Goal: Use online tool/utility: Utilize a website feature to perform a specific function

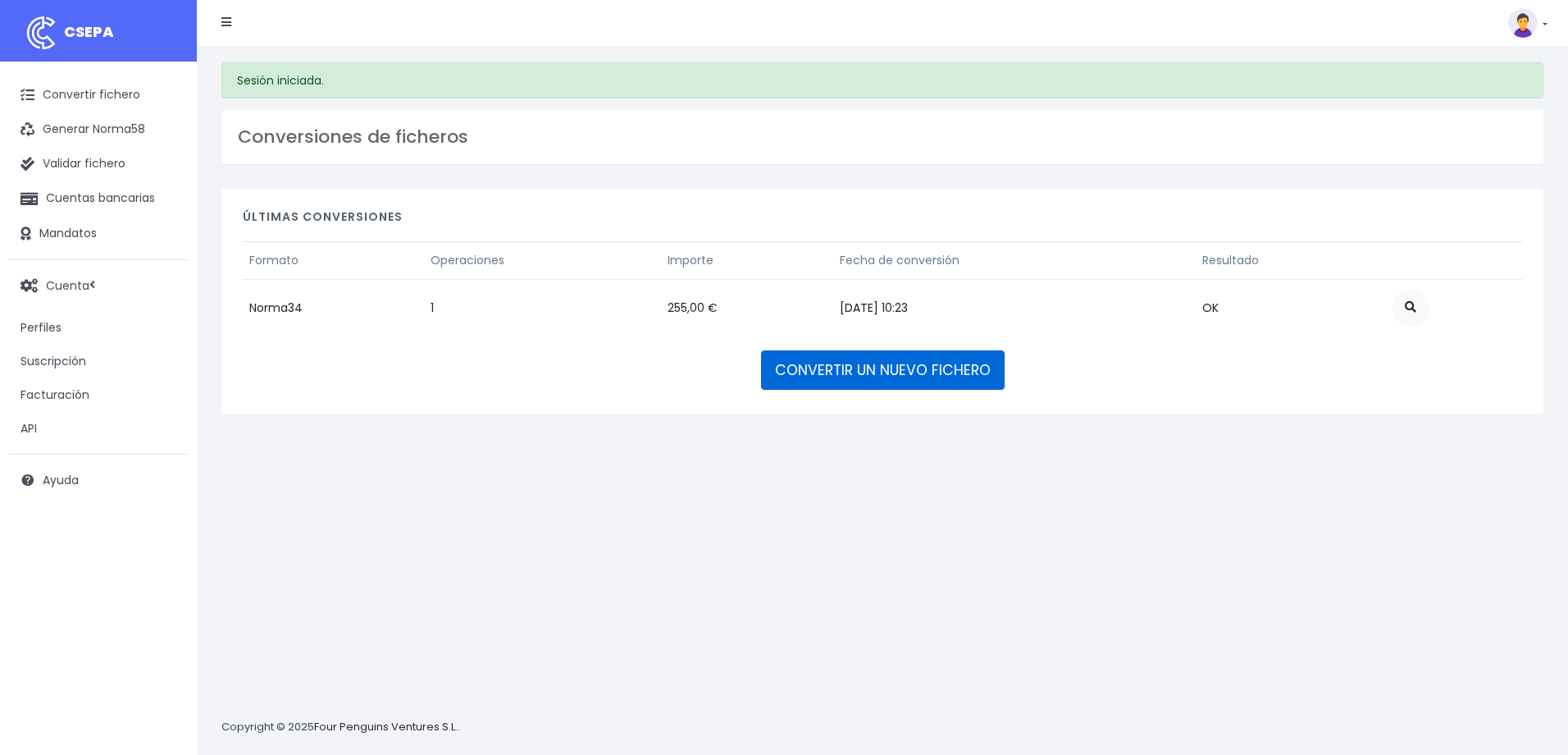
click at [940, 362] on link "CONVERTIR UN NUEVO FICHERO" at bounding box center [883, 370] width 244 height 40
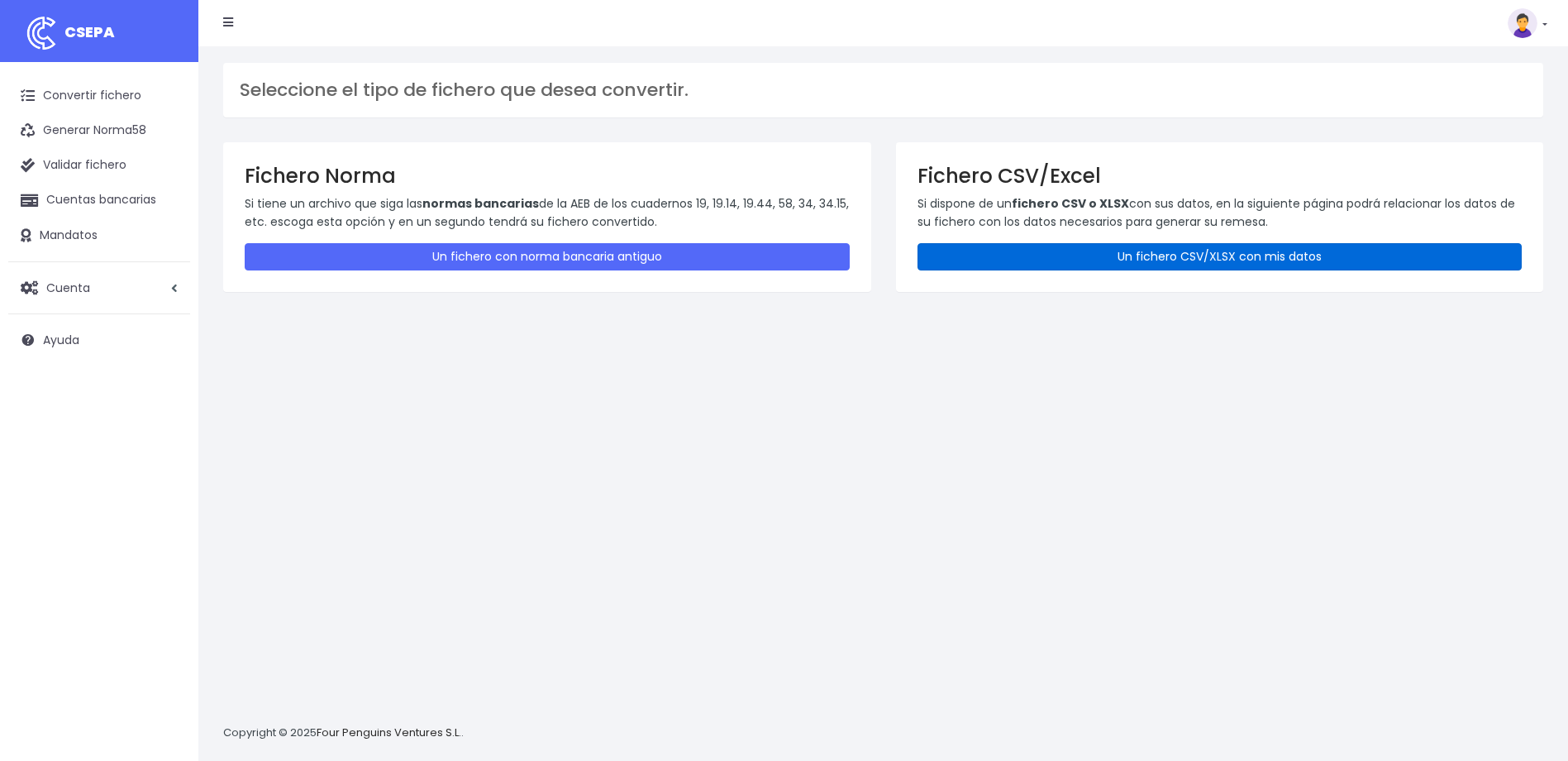
click at [1304, 253] on link "Un fichero CSV/XLSX con mis datos" at bounding box center [1219, 257] width 605 height 27
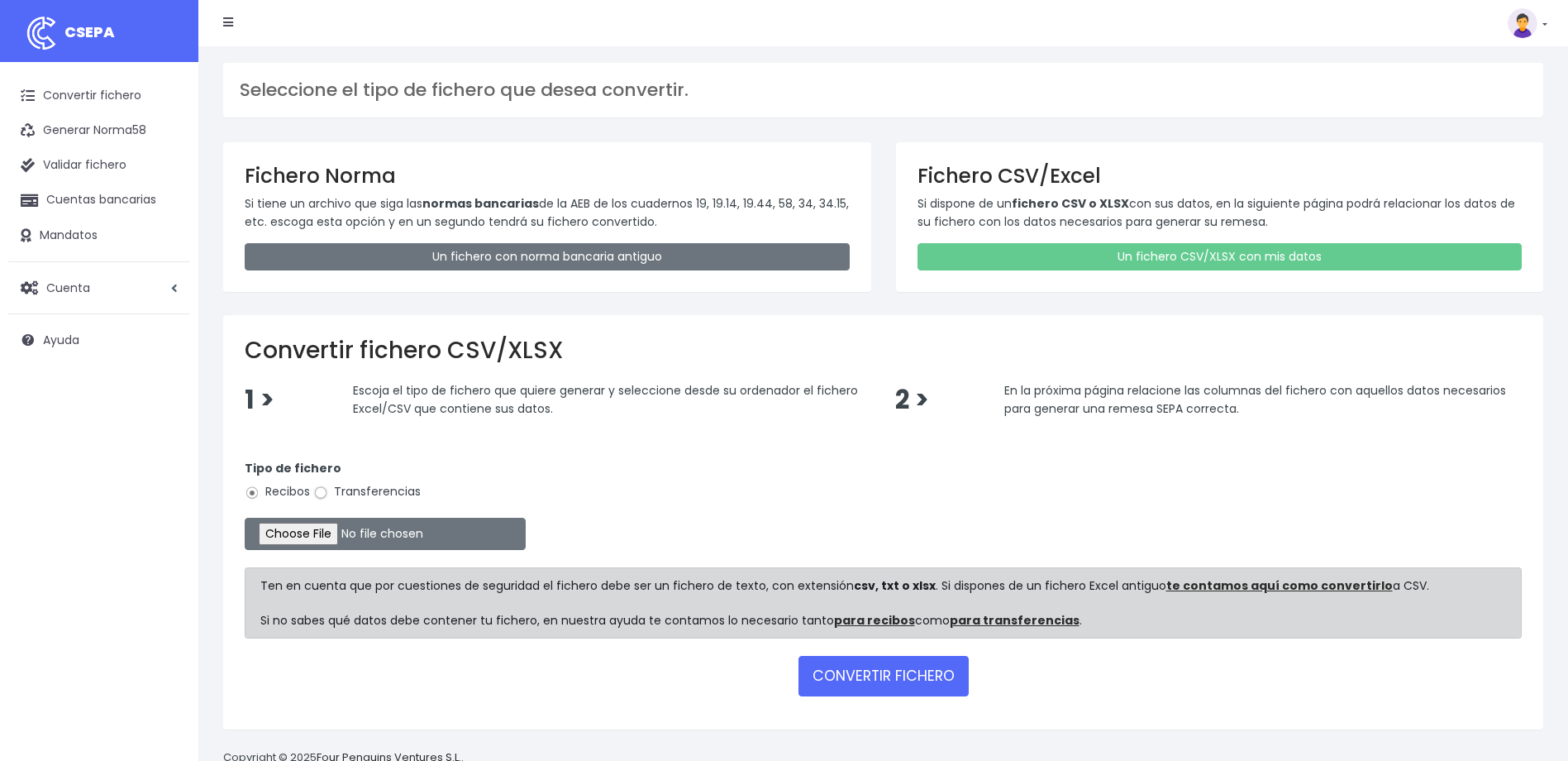
click at [323, 491] on input "Transferencias" at bounding box center [320, 492] width 15 height 15
radio input "true"
click at [321, 537] on input "file" at bounding box center [385, 533] width 281 height 32
type input "C:\fakepath\devoluciones sociedad 0530 con importe total de 2058,30 EUR.csv"
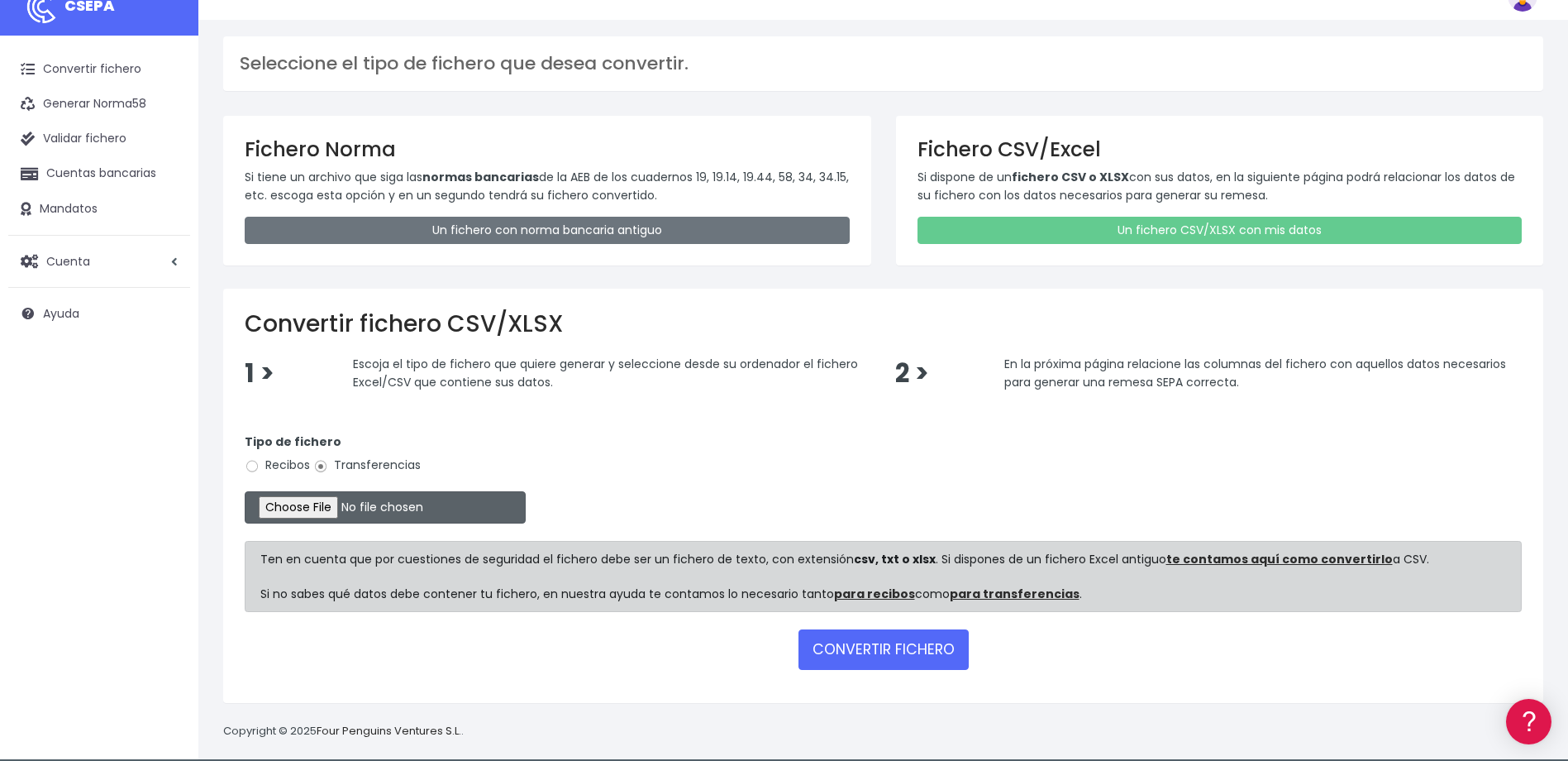
scroll to position [41, 0]
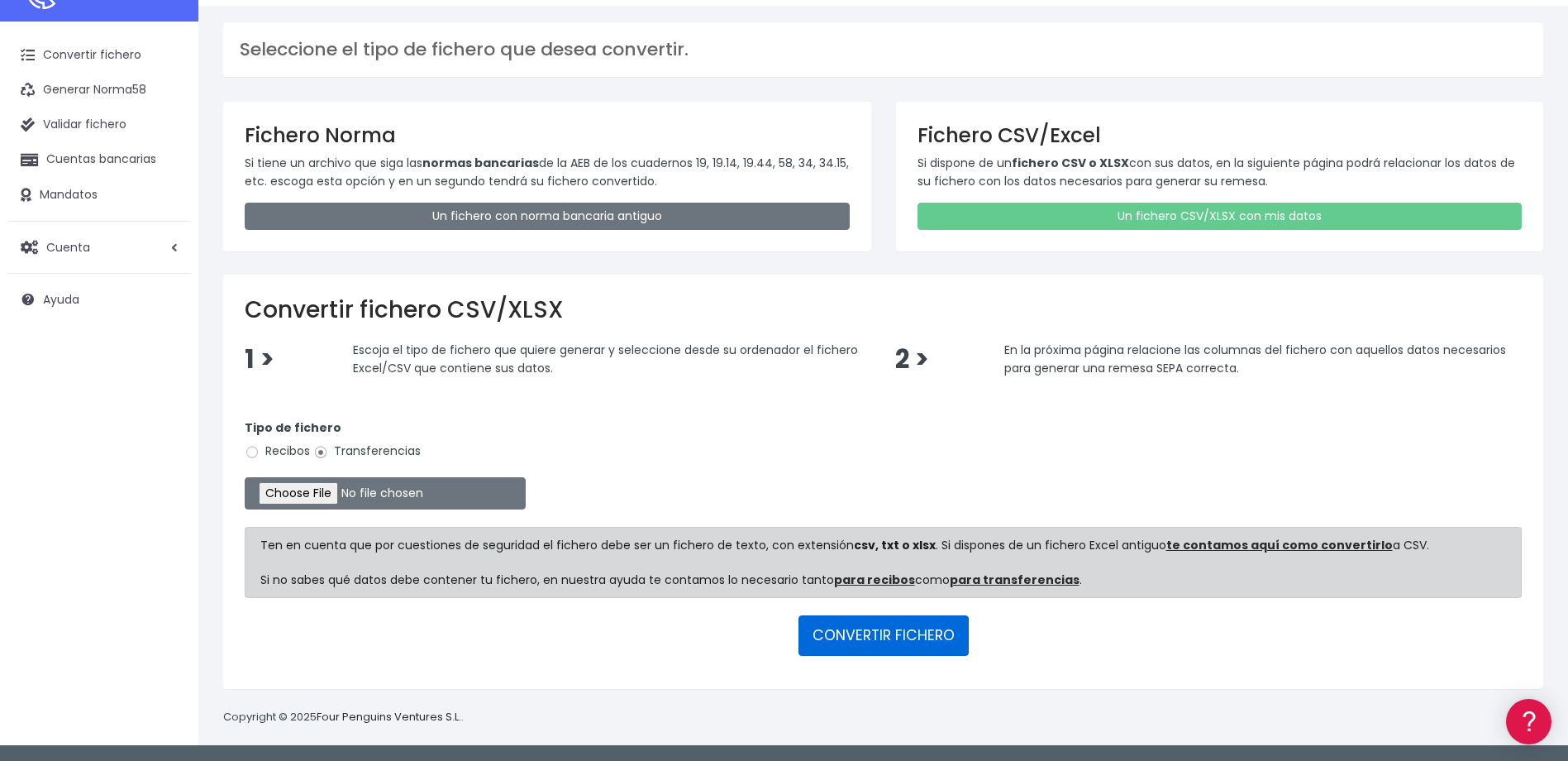
click at [879, 628] on button "CONVERTIR FICHERO" at bounding box center [883, 635] width 170 height 40
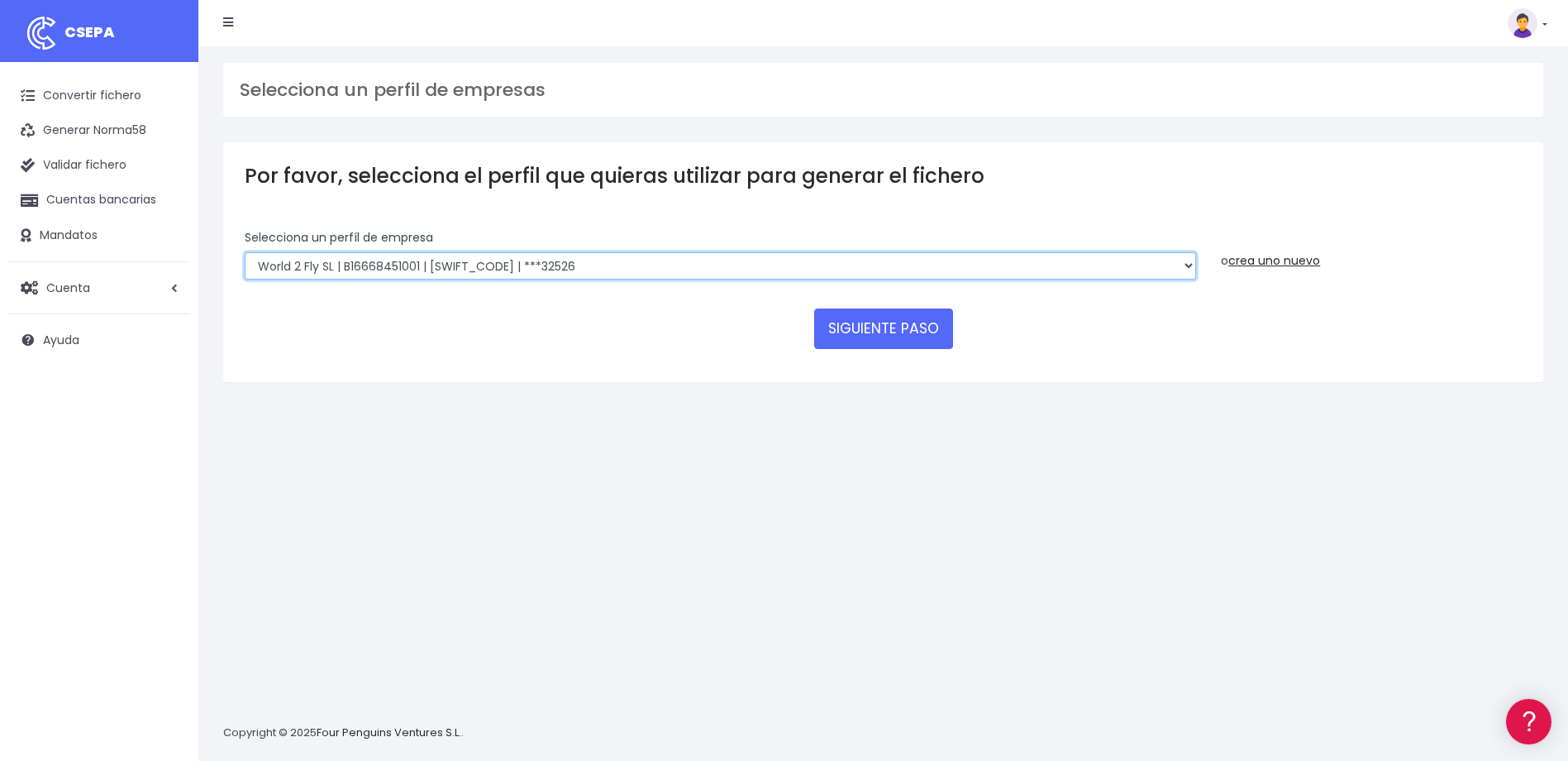
click at [675, 257] on select "WORLD2MEET,S.L.U | b62880992 | BSABESBBXXX | ***97721 World 2 Meet SLU | B62880…" at bounding box center [720, 266] width 951 height 28
select select "2124"
click at [245, 252] on select "WORLD2MEET,S.L.U | b62880992 | BSABESBBXXX | ***97721 World 2 Meet SLU | B62880…" at bounding box center [720, 266] width 951 height 28
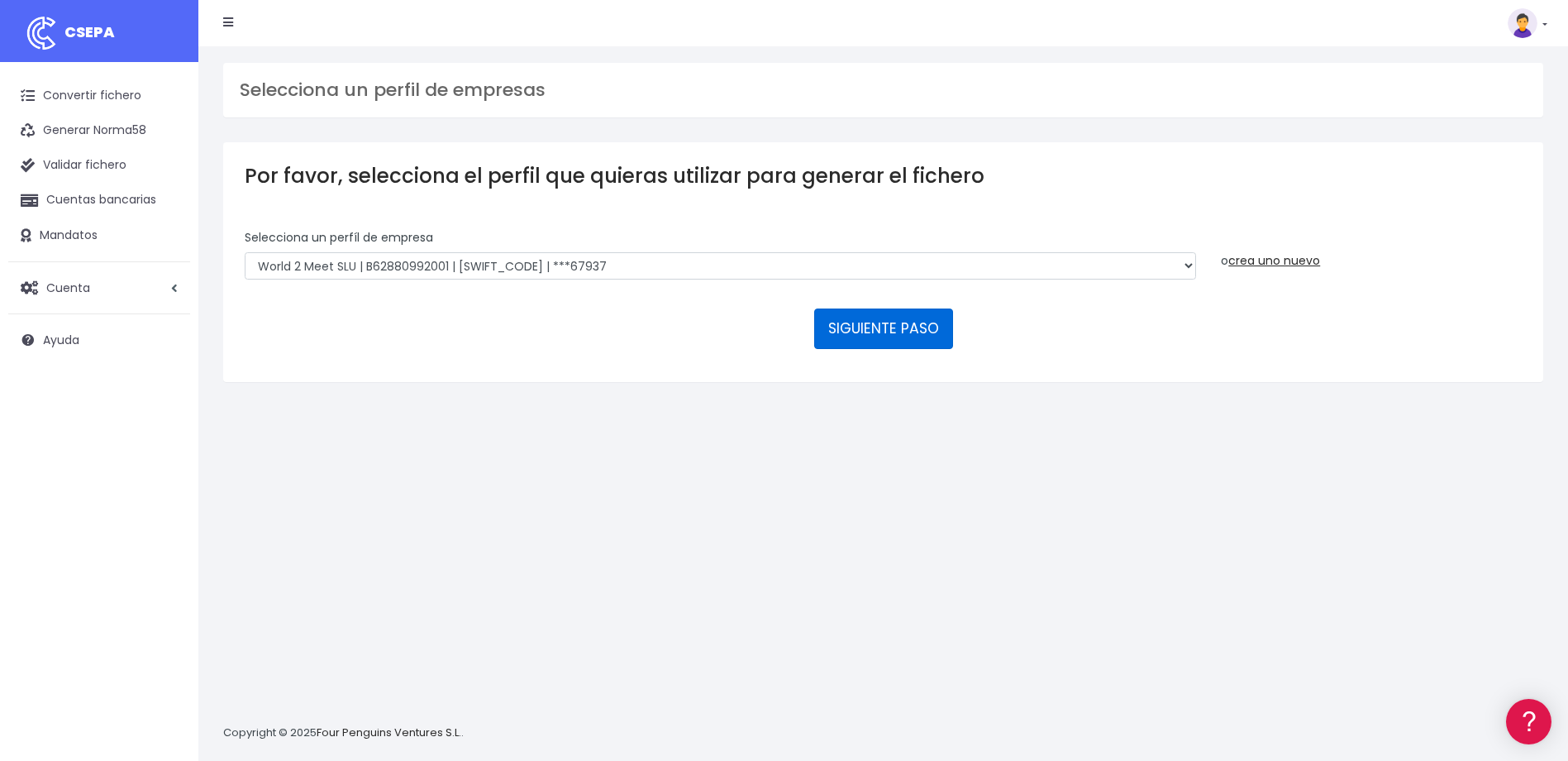
click at [907, 321] on button "SIGUIENTE PASO" at bounding box center [884, 329] width 139 height 40
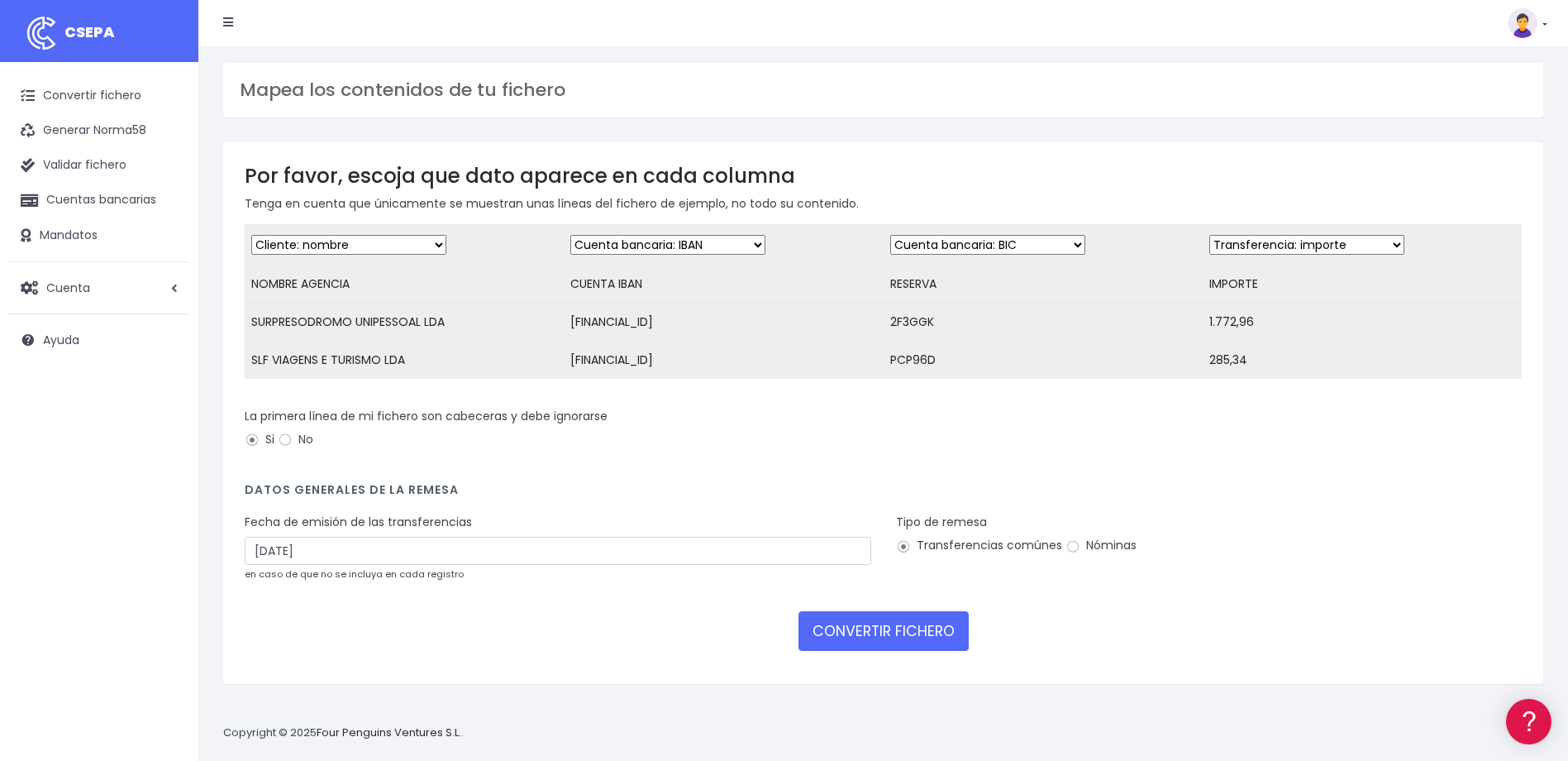
click at [1022, 244] on select "Desechar campo Cliente: nombre Cliente: DNI Cliente: Email Cliente: referencia …" at bounding box center [987, 245] width 195 height 20
select select "description"
click at [890, 235] on select "Desechar campo Cliente: nombre Cliente: DNI Cliente: Email Cliente: referencia …" at bounding box center [987, 245] width 195 height 20
click at [268, 564] on input "05/09/2025" at bounding box center [558, 550] width 627 height 28
type input "03/09/2025"
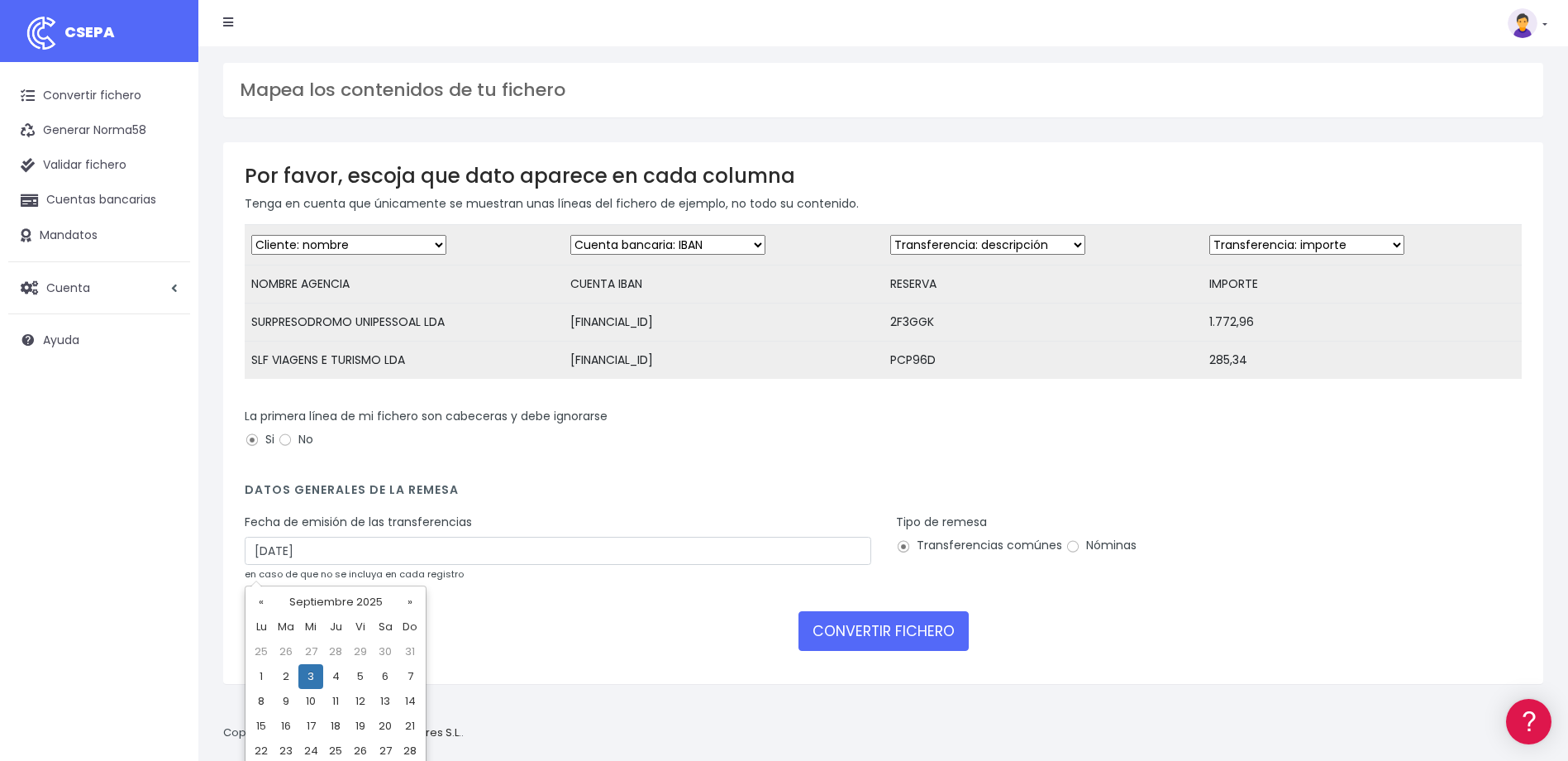
click at [1239, 594] on div "Tipo de remesa Transferencias comúnes Nóminas" at bounding box center [1209, 553] width 652 height 80
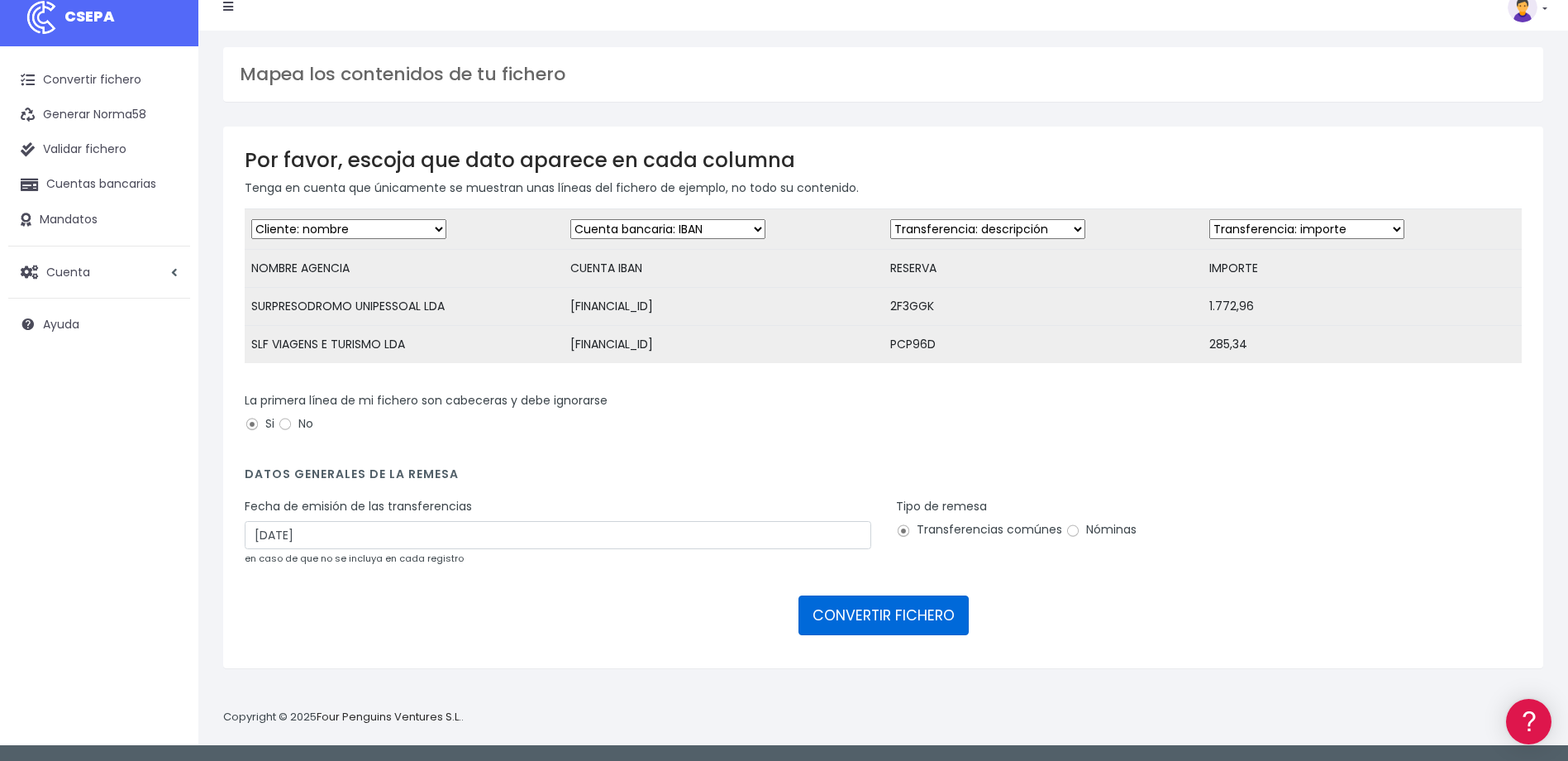
drag, startPoint x: 916, startPoint y: 628, endPoint x: 927, endPoint y: 626, distance: 11.2
click at [917, 628] on button "CONVERTIR FICHERO" at bounding box center [883, 615] width 170 height 40
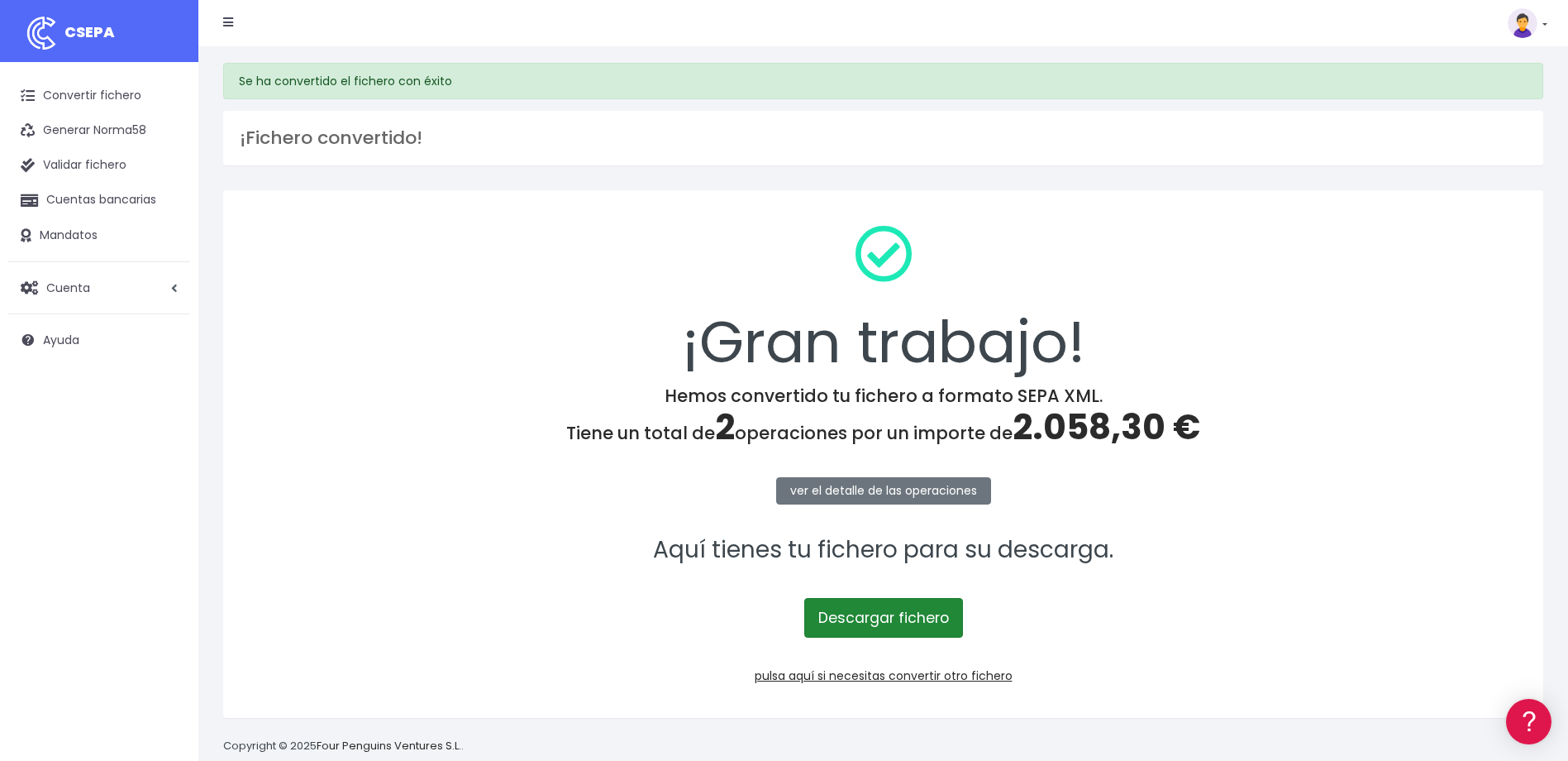
click at [922, 609] on link "Descargar fichero" at bounding box center [884, 618] width 158 height 40
